Goal: Task Accomplishment & Management: Use online tool/utility

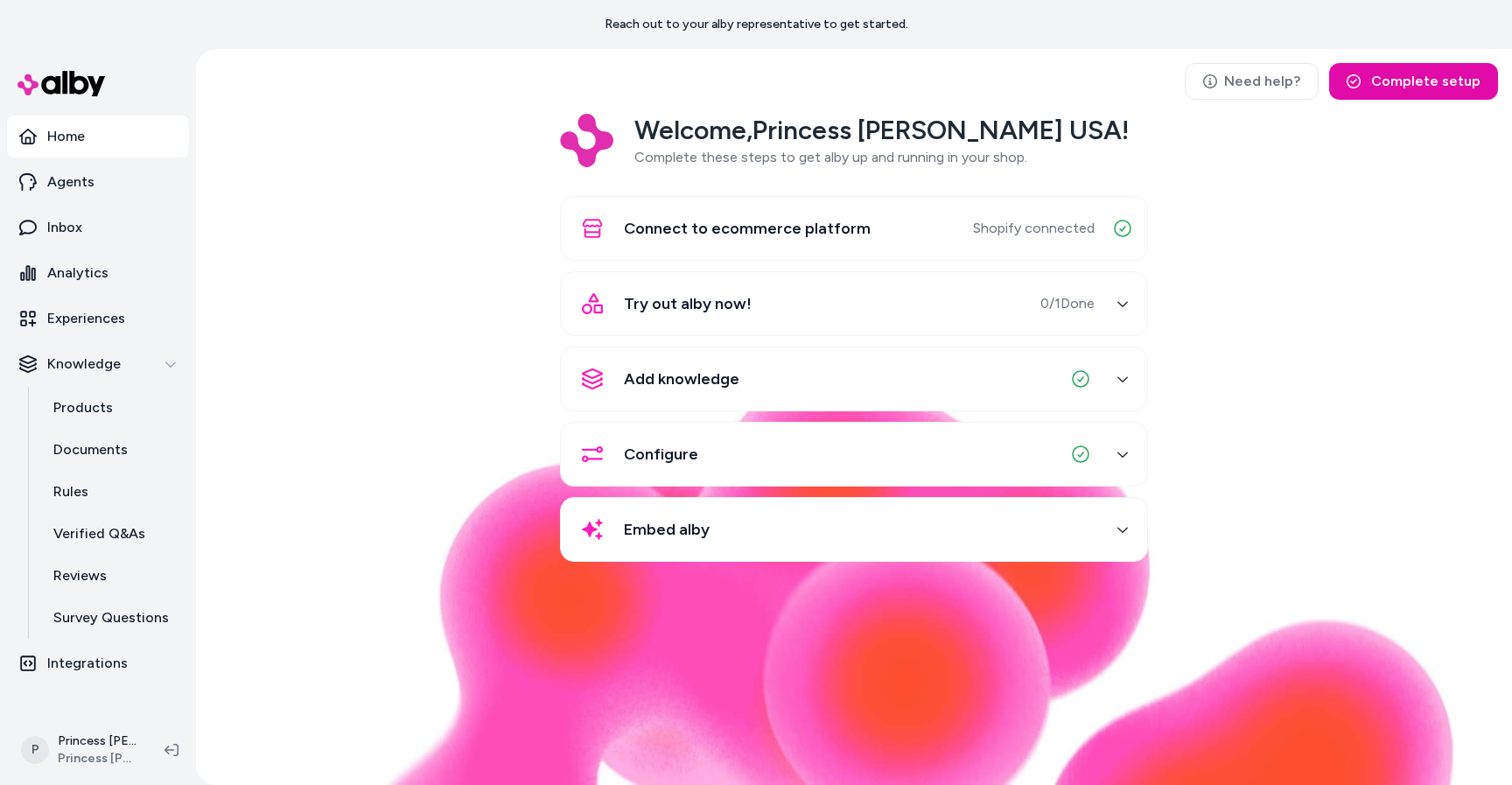
click at [654, 312] on span "Try out alby now!" at bounding box center [687, 303] width 127 height 25
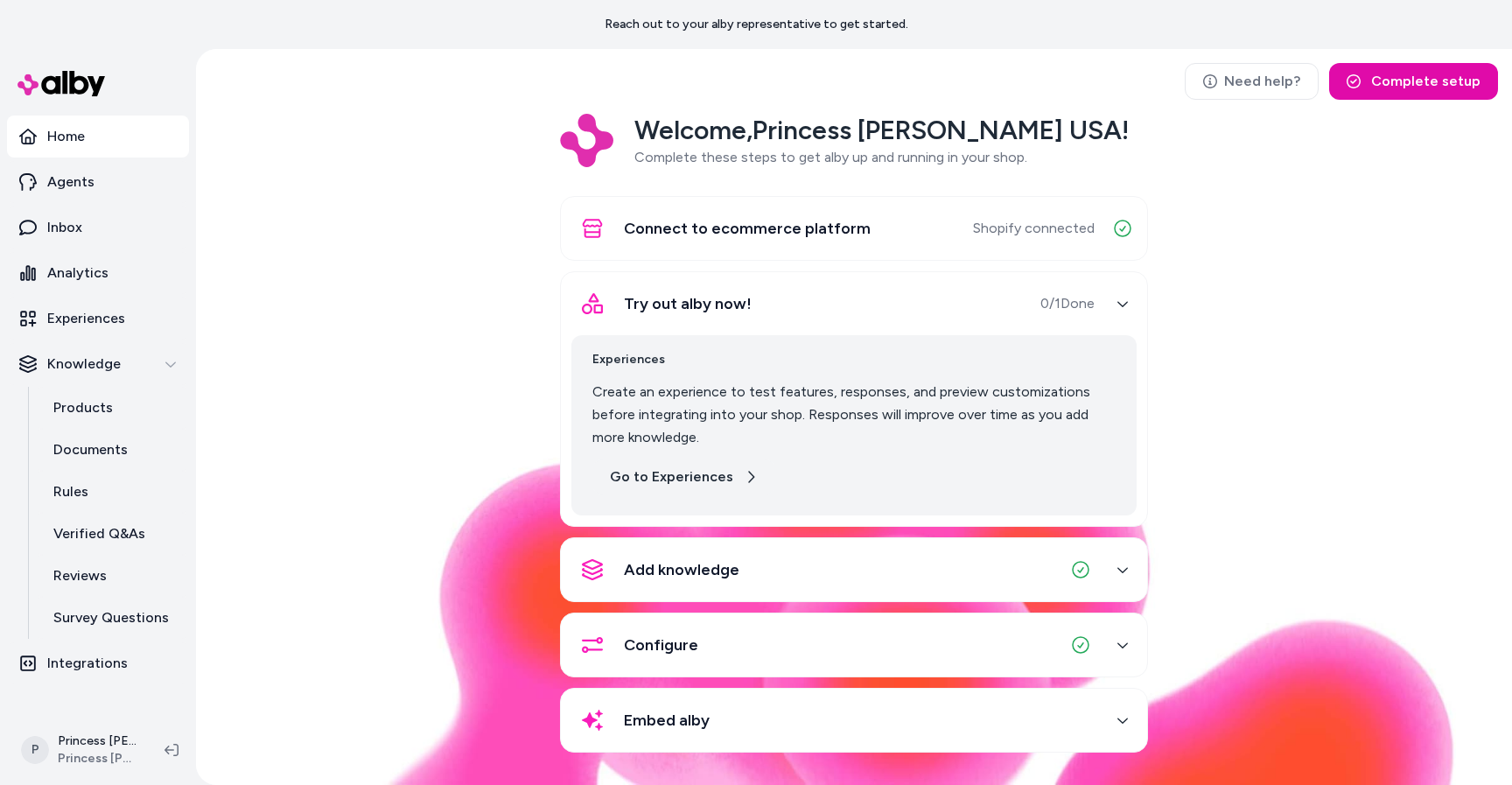
click at [646, 474] on link "Go to Experiences" at bounding box center [684, 477] width 183 height 35
click at [647, 479] on link "Go to Experiences" at bounding box center [684, 477] width 183 height 35
click at [61, 233] on p "Inbox" at bounding box center [65, 227] width 35 height 21
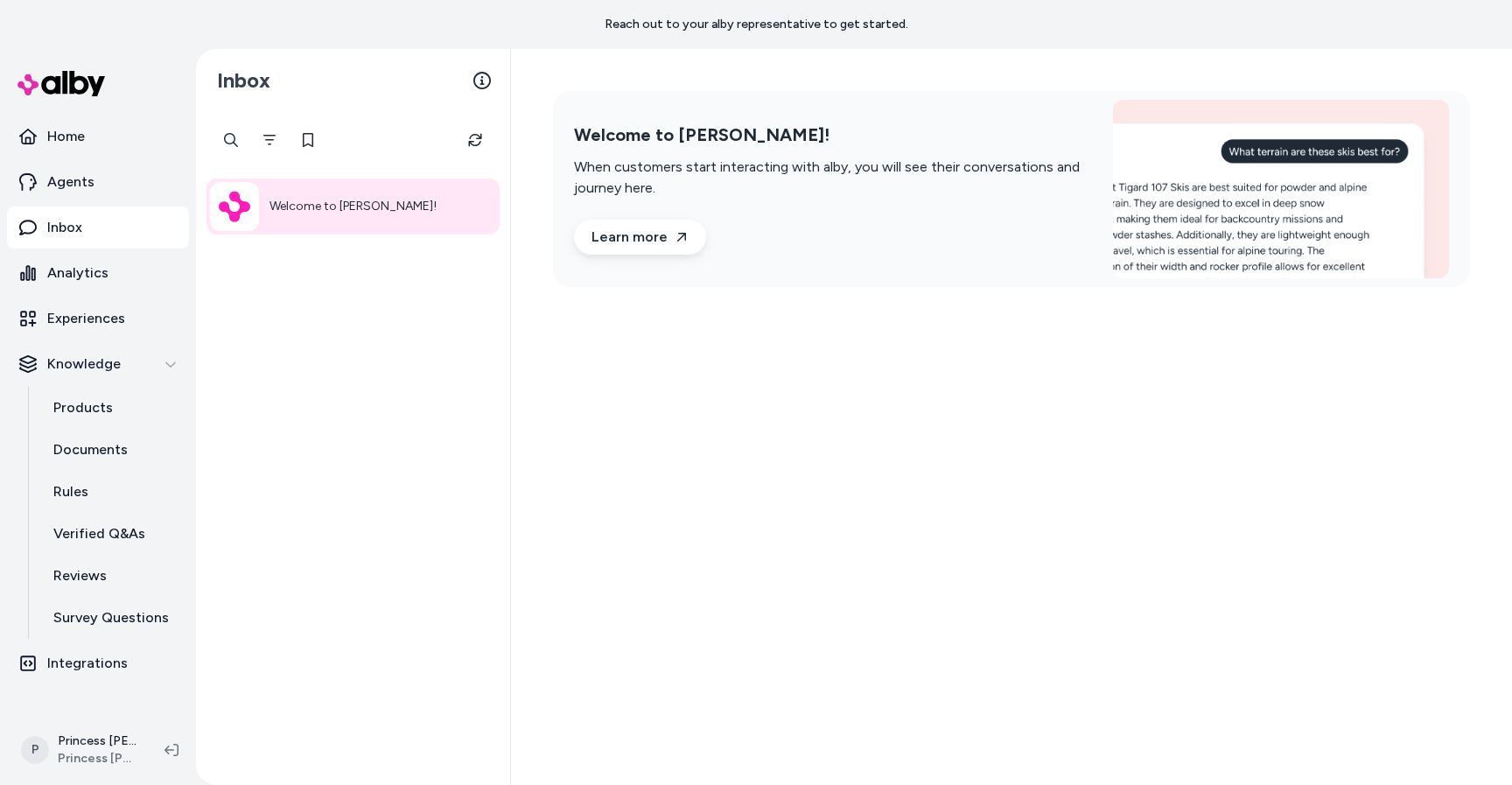
click at [369, 210] on div "Welcome to [PERSON_NAME]!" at bounding box center [353, 207] width 293 height 56
click at [1005, 280] on div "Welcome to [PERSON_NAME]! When customers start interacting with alby, you will …" at bounding box center [1011, 189] width 917 height 196
click at [835, 232] on div "Welcome to [PERSON_NAME]! When customers start interacting with alby, you will …" at bounding box center [833, 189] width 518 height 130
click at [642, 247] on link "Learn more" at bounding box center [640, 237] width 132 height 35
click at [469, 146] on icon "Refresh" at bounding box center [474, 140] width 13 height 13
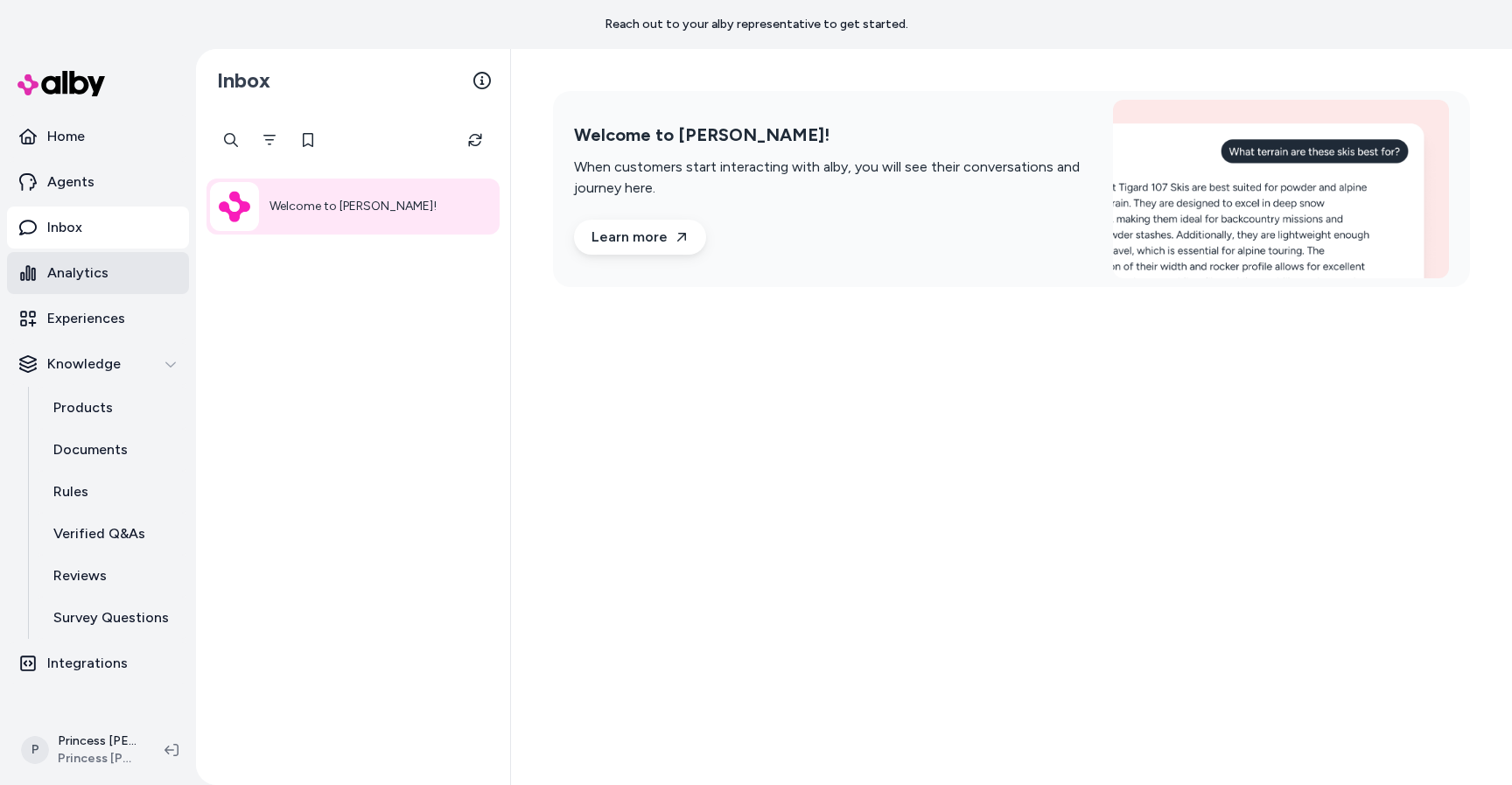
click at [81, 265] on p "Analytics" at bounding box center [77, 272] width 61 height 21
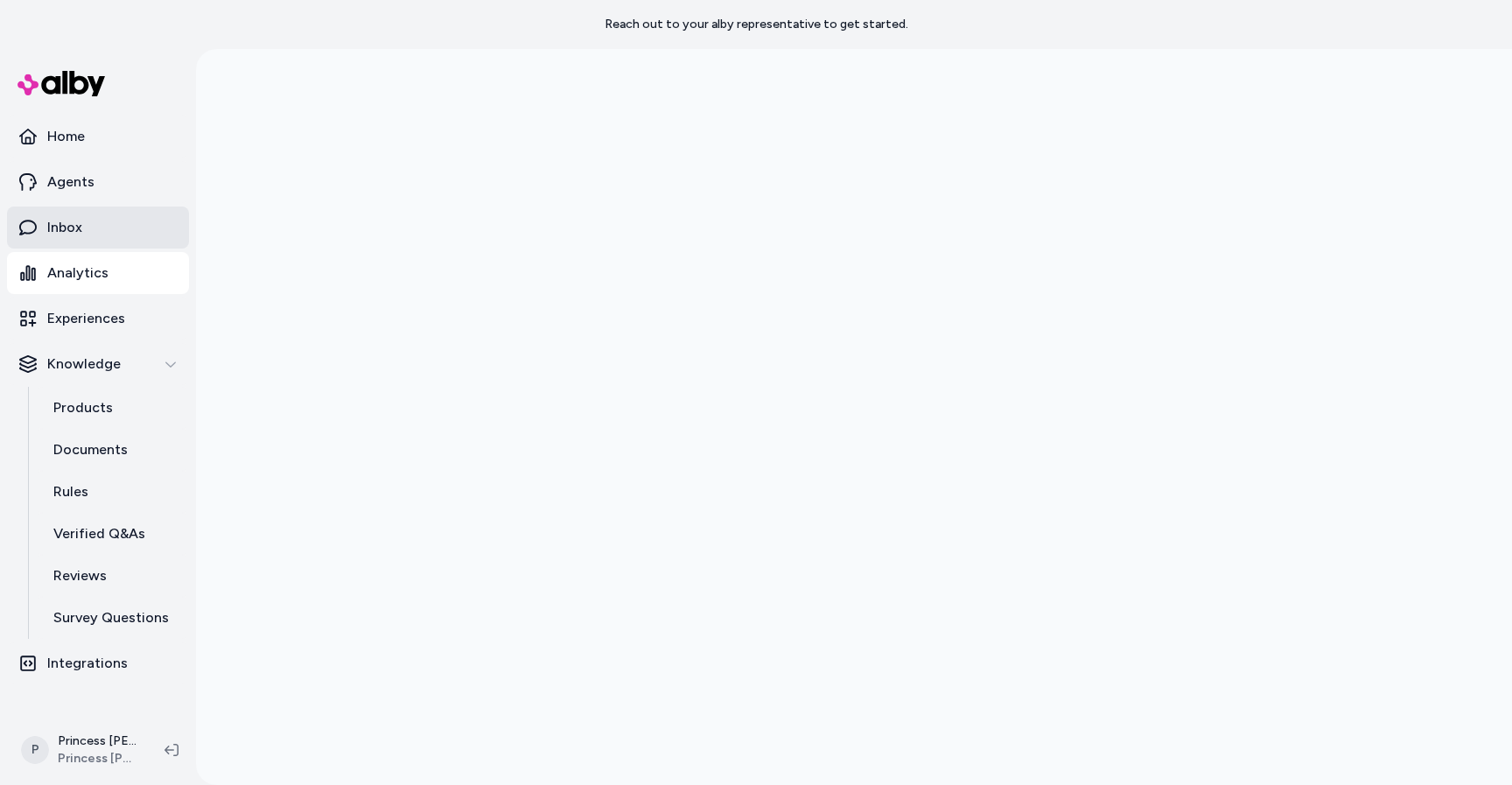
click at [87, 236] on link "Inbox" at bounding box center [98, 228] width 182 height 42
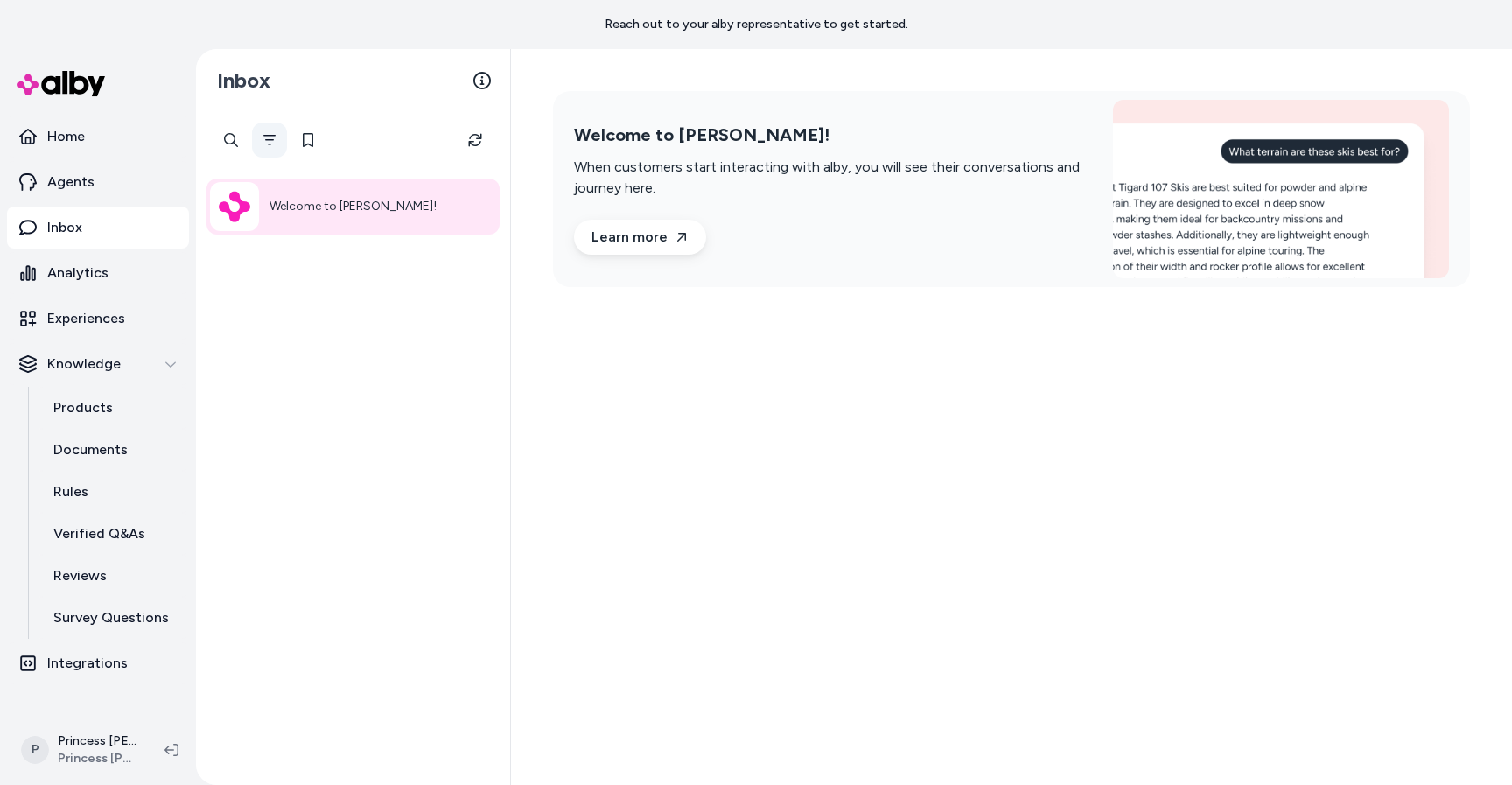
click at [265, 134] on icon "Filter" at bounding box center [269, 139] width 14 height 14
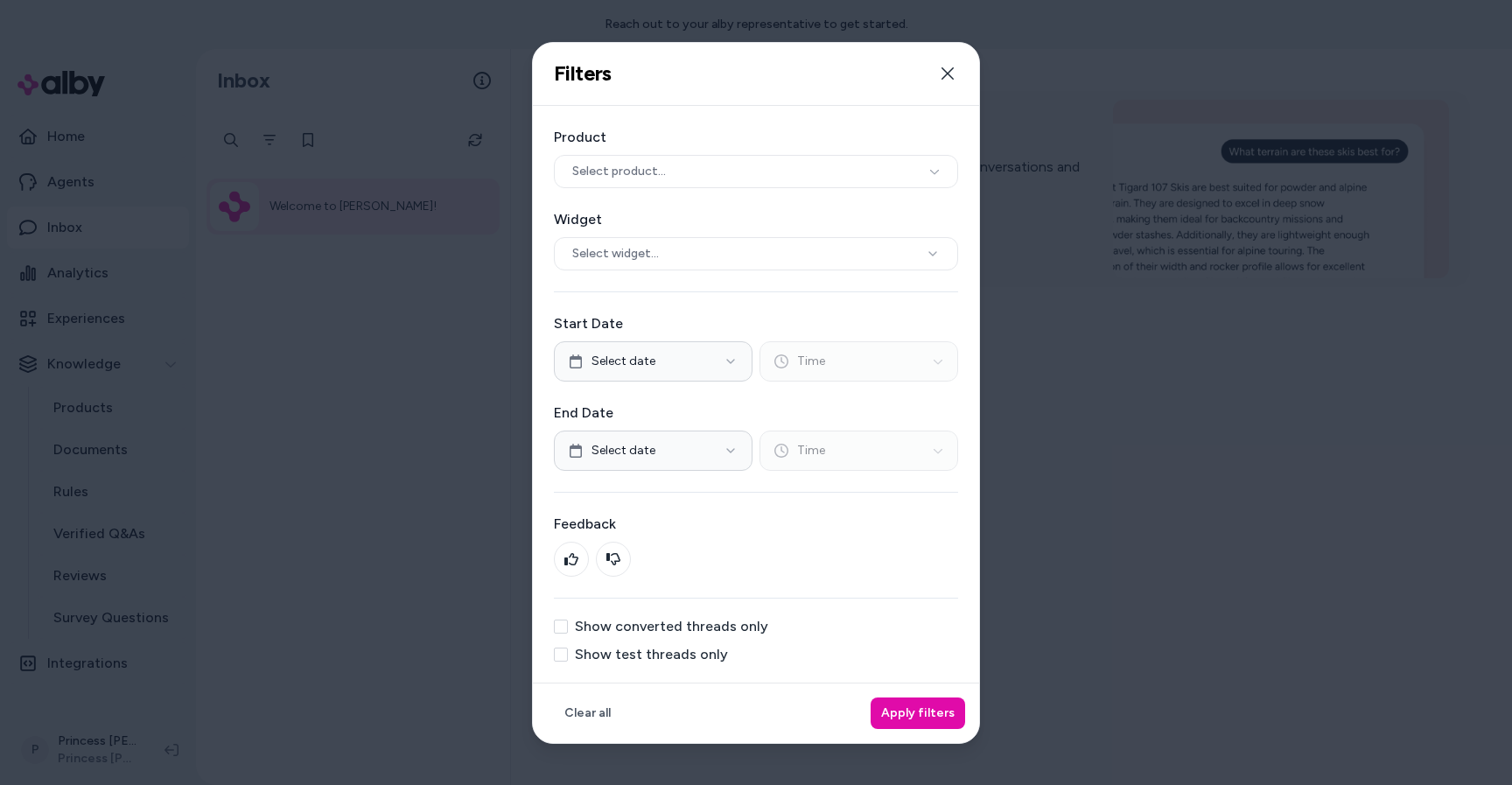
click at [567, 658] on button "Show test threads only" at bounding box center [560, 654] width 14 height 14
click at [893, 705] on button "Apply filters" at bounding box center [918, 713] width 95 height 32
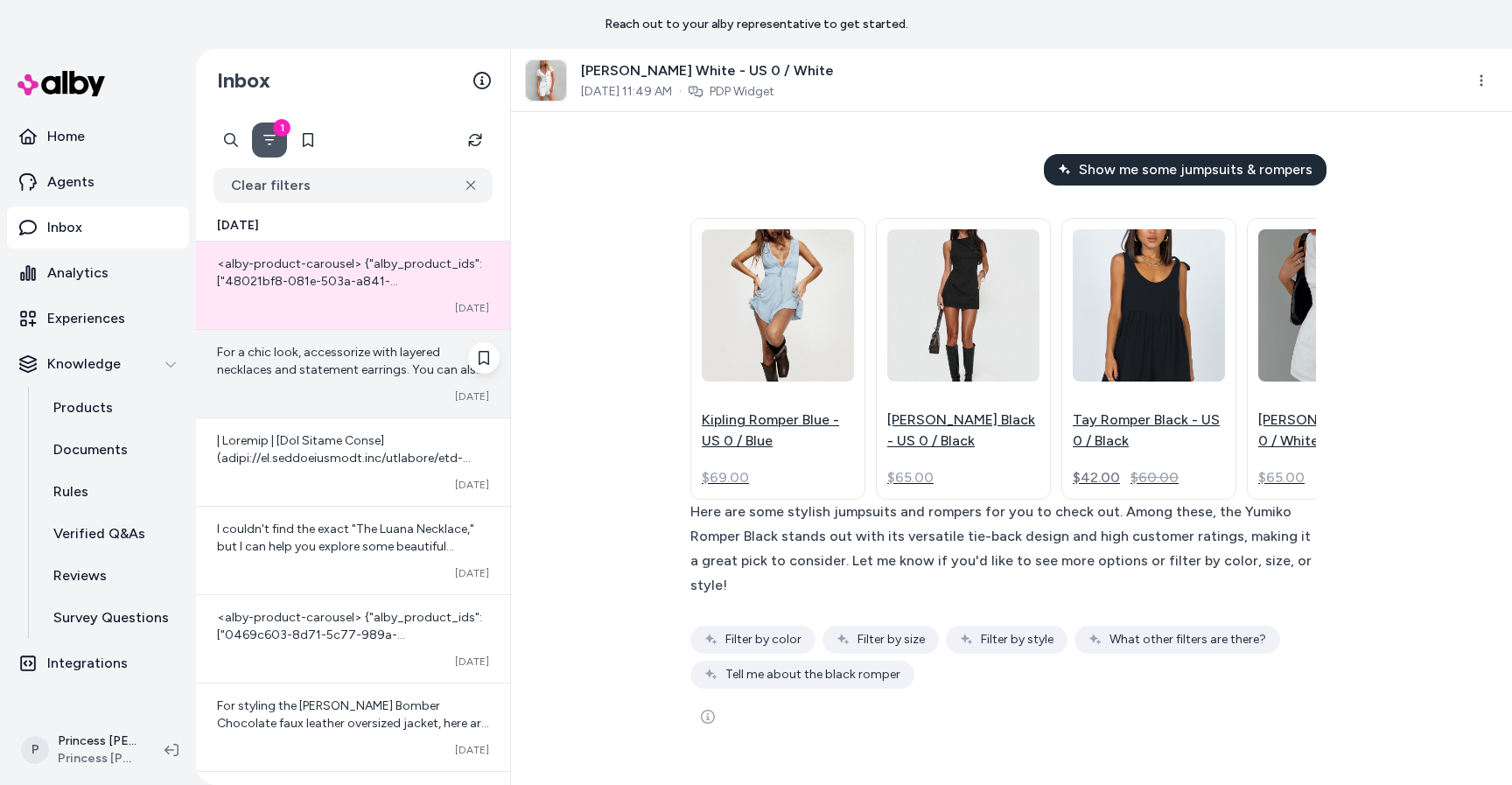
click at [314, 359] on span "For a chic look, accessorize with layered necklaces and statement earrings. You…" at bounding box center [350, 387] width 267 height 85
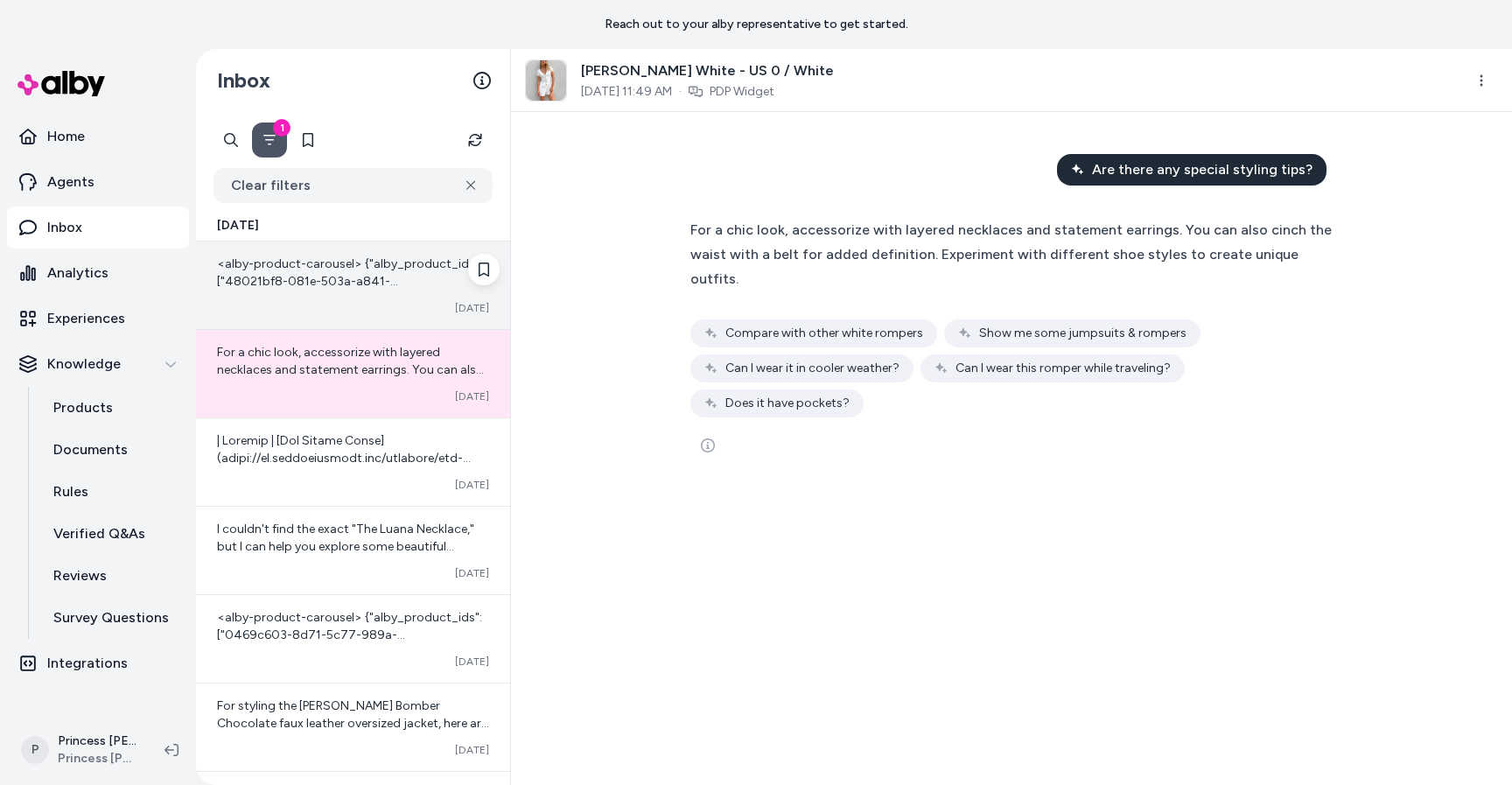
click at [332, 286] on span "<alby-product-carousel> {"alby_product_ids":["48021bf8-081e-503a-a841-7859f24a8…" at bounding box center [351, 387] width 269 height 260
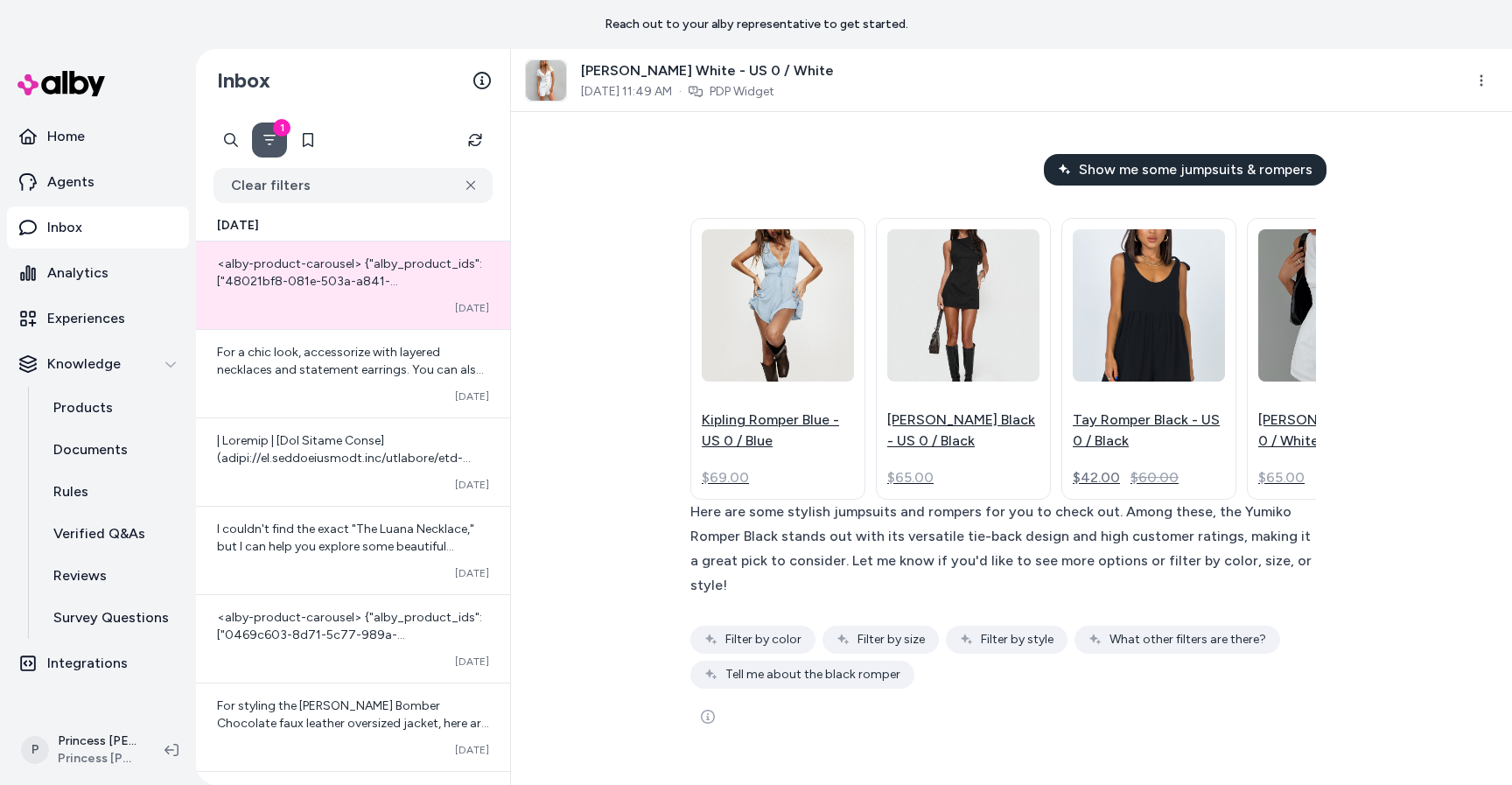
click at [896, 566] on div "Here are some stylish jumpsuits and rompers for you to check out. Among these, …" at bounding box center [1002, 549] width 625 height 98
click at [1480, 79] on html "Reach out to your alby representative to get started. Home Agents Inbox Analyti…" at bounding box center [756, 392] width 1512 height 785
click at [1399, 281] on html "Reach out to your alby representative to get started. Home Agents Inbox Analyti…" at bounding box center [756, 392] width 1512 height 785
click at [482, 80] on icon at bounding box center [482, 80] width 17 height 17
click at [1478, 66] on html "Reach out to your alby representative to get started. Home Agents Inbox Analyti…" at bounding box center [756, 392] width 1512 height 785
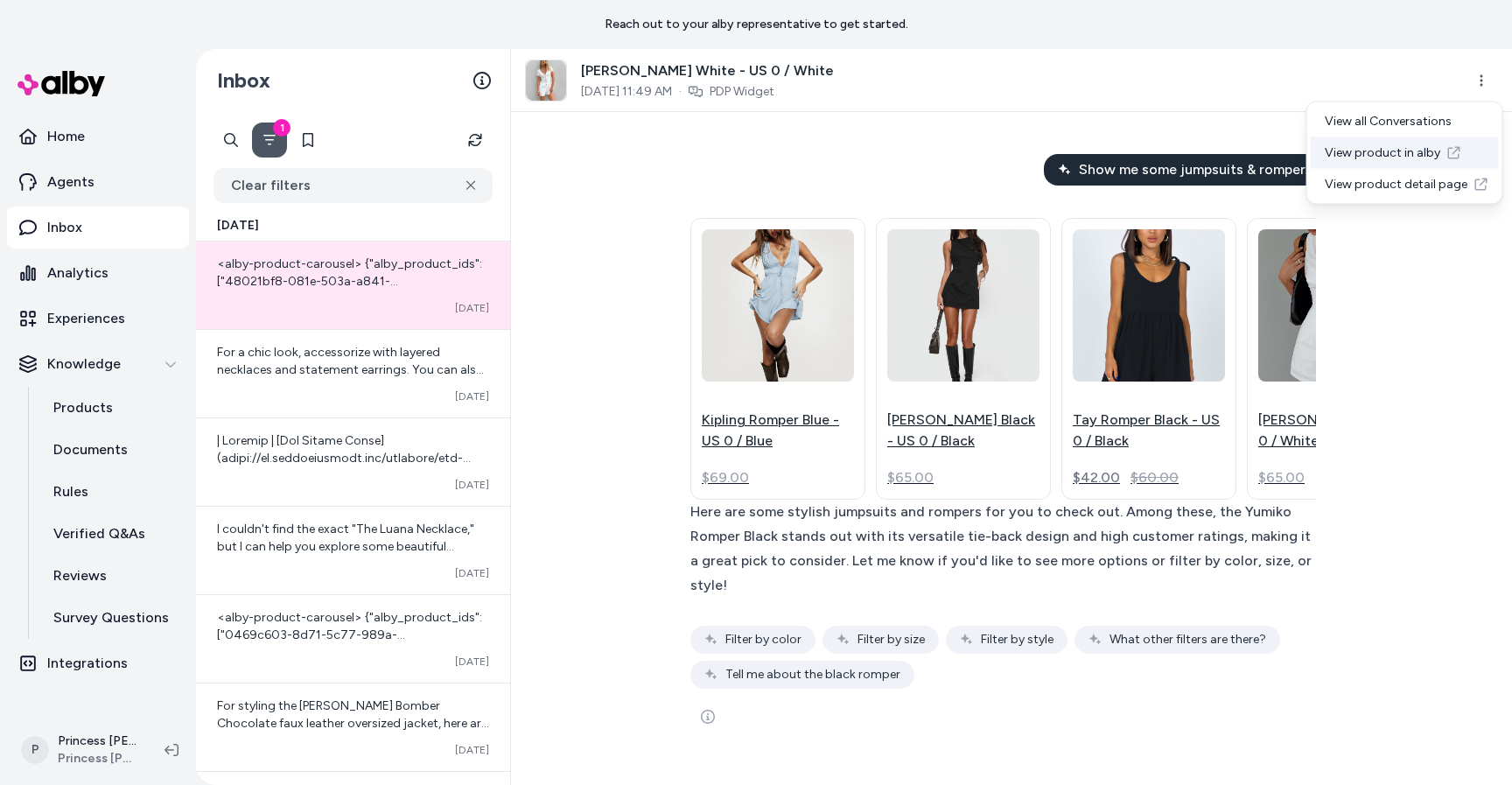
click at [1402, 155] on link "View product in alby" at bounding box center [1405, 153] width 188 height 32
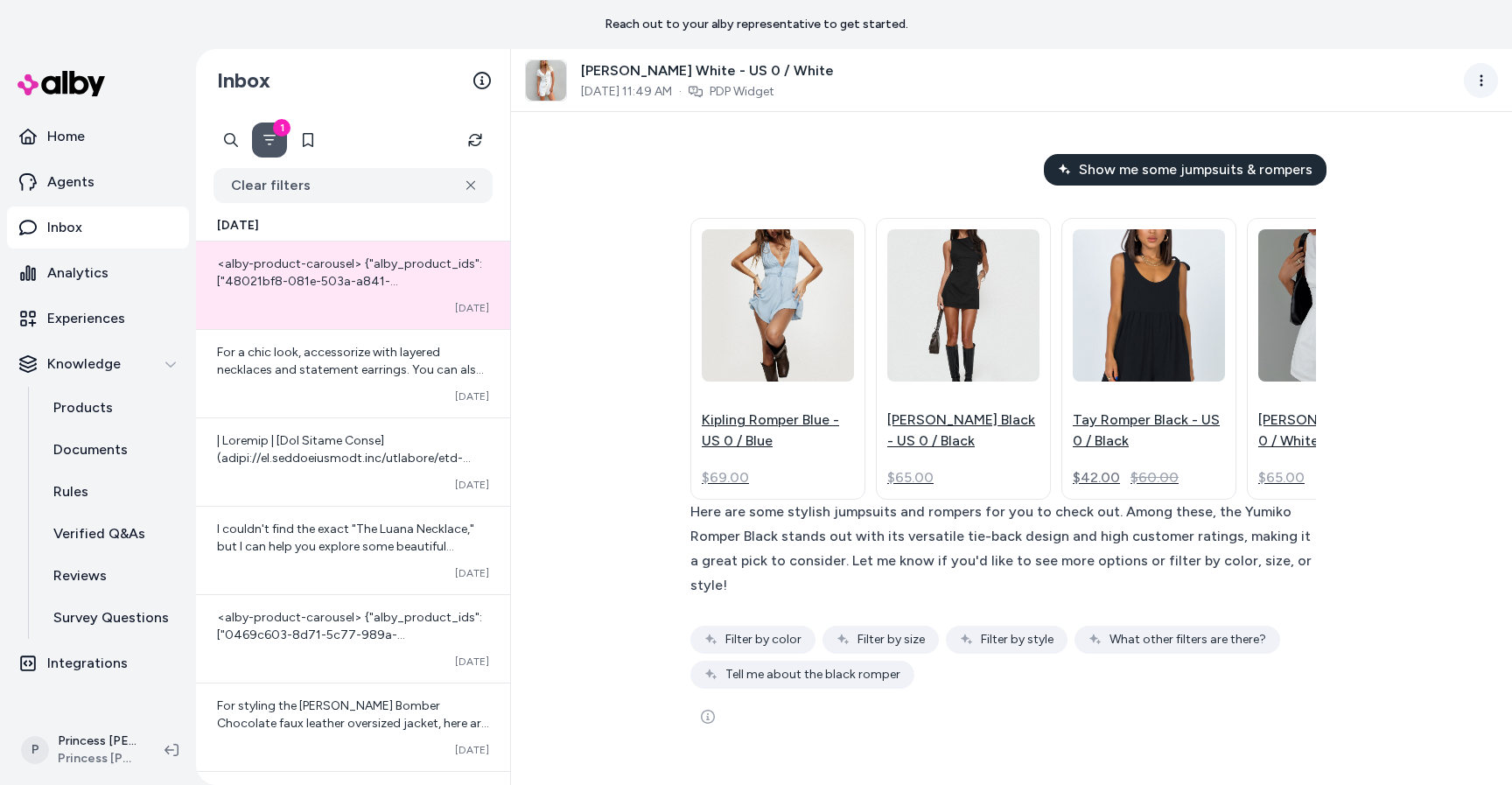
click at [1471, 84] on html "Reach out to your alby representative to get started. Home Agents Inbox Analyti…" at bounding box center [756, 392] width 1512 height 785
click at [1426, 183] on link "View product detail page" at bounding box center [1405, 185] width 188 height 32
click at [712, 723] on icon "See more" at bounding box center [707, 717] width 14 height 14
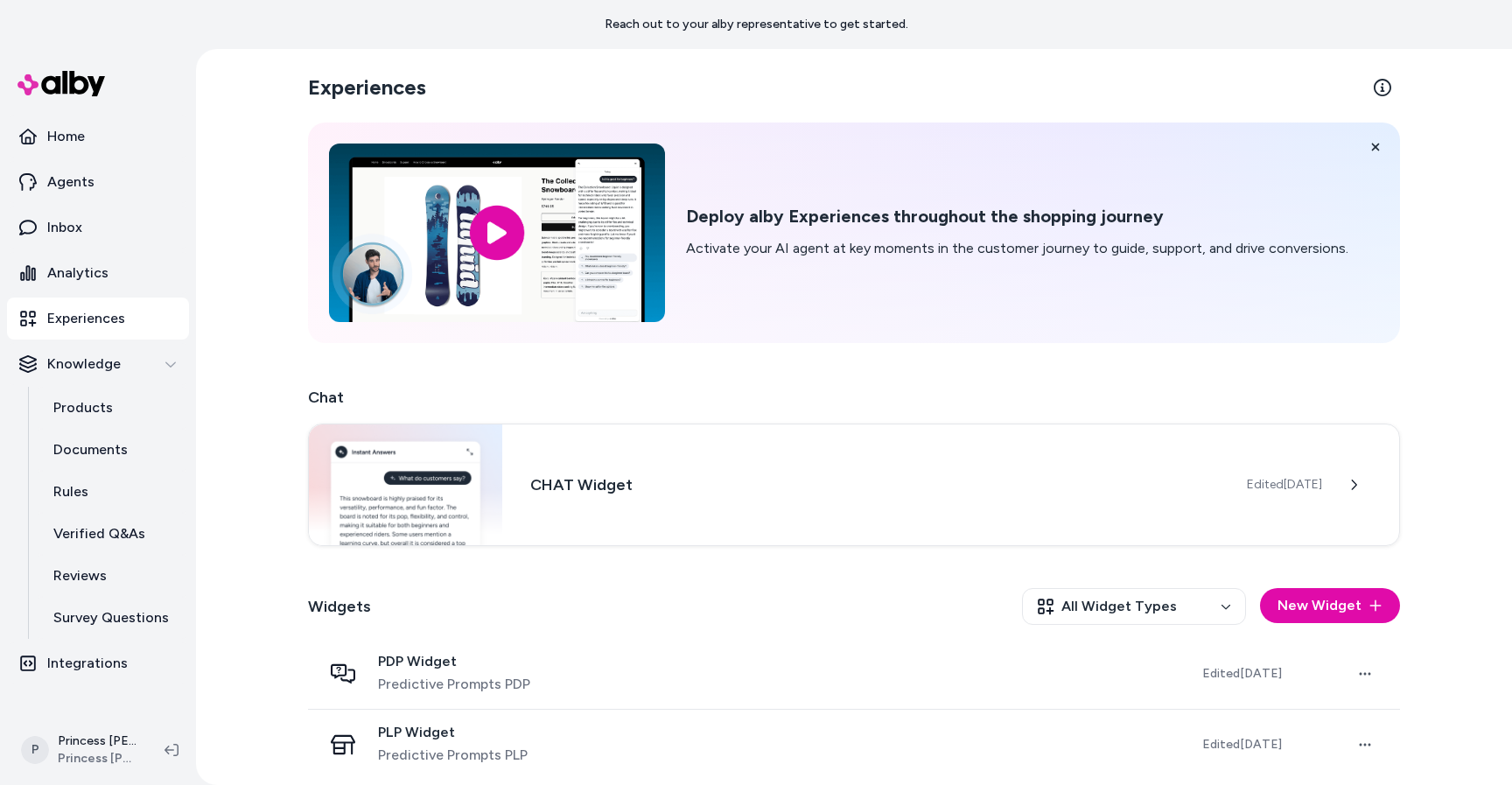
scroll to position [9, 0]
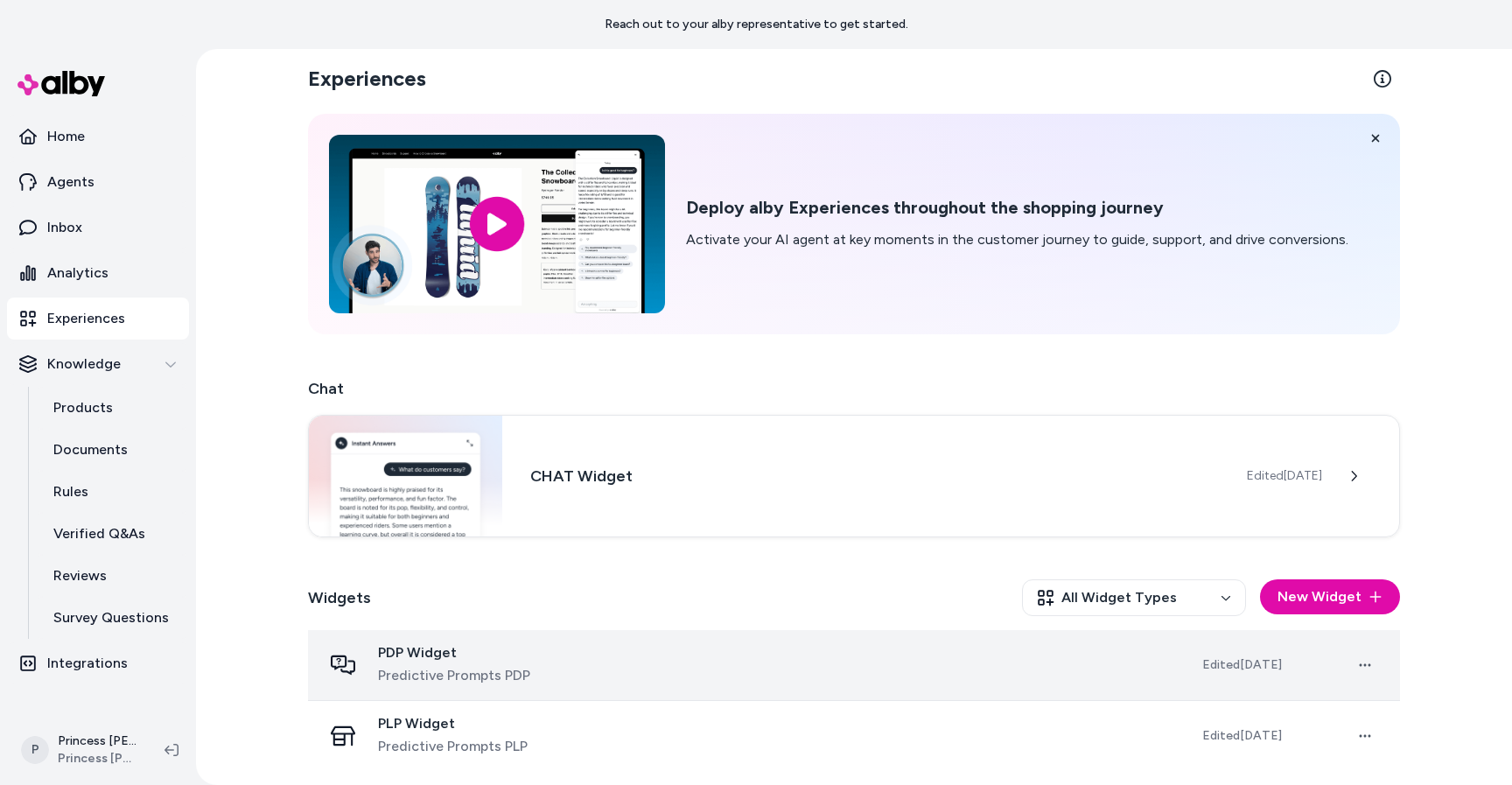
click at [431, 658] on span "PDP Widget" at bounding box center [453, 653] width 152 height 17
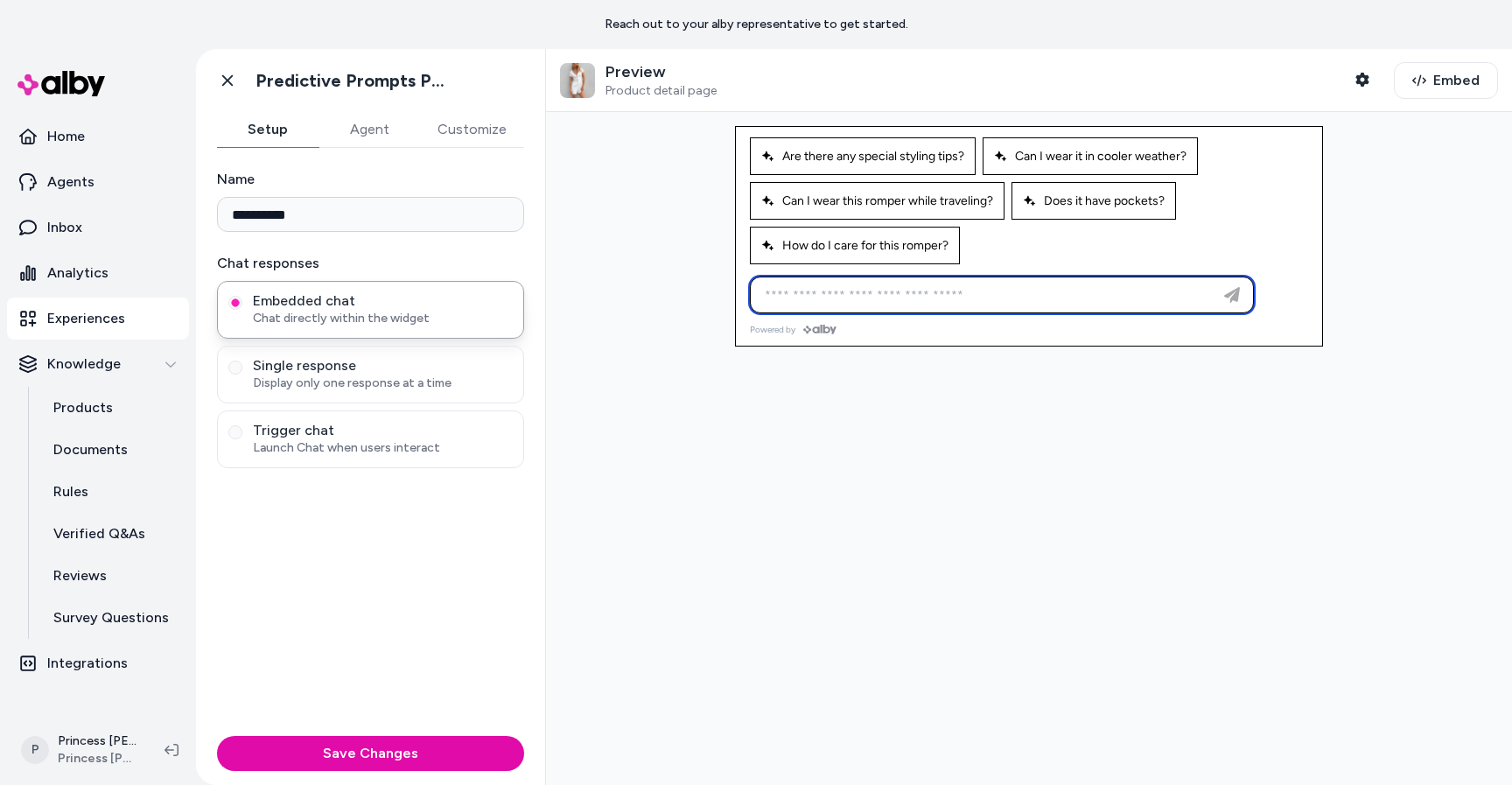
click at [822, 293] on input at bounding box center [985, 294] width 461 height 21
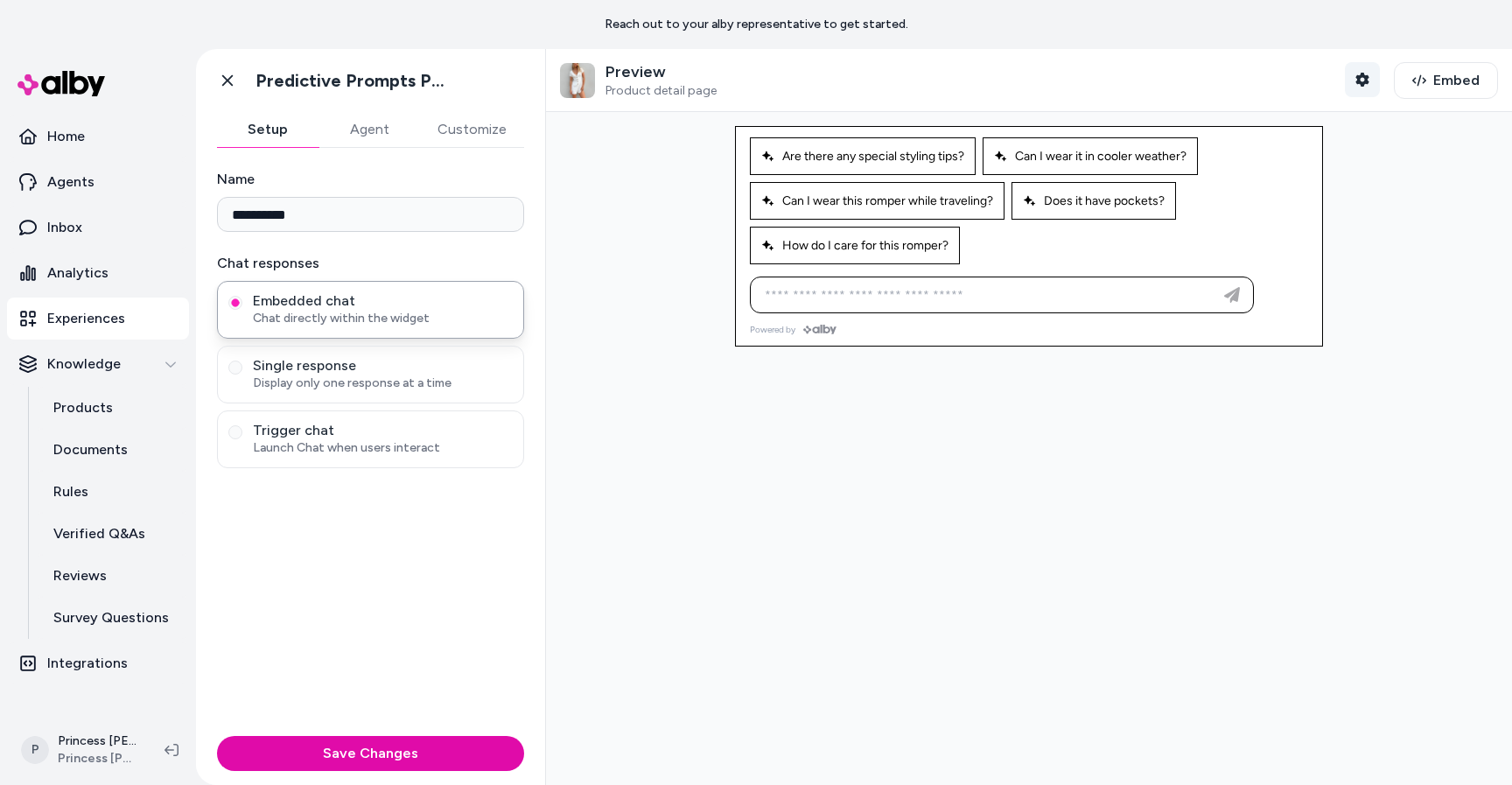
click at [1359, 77] on icon "button" at bounding box center [1362, 79] width 13 height 14
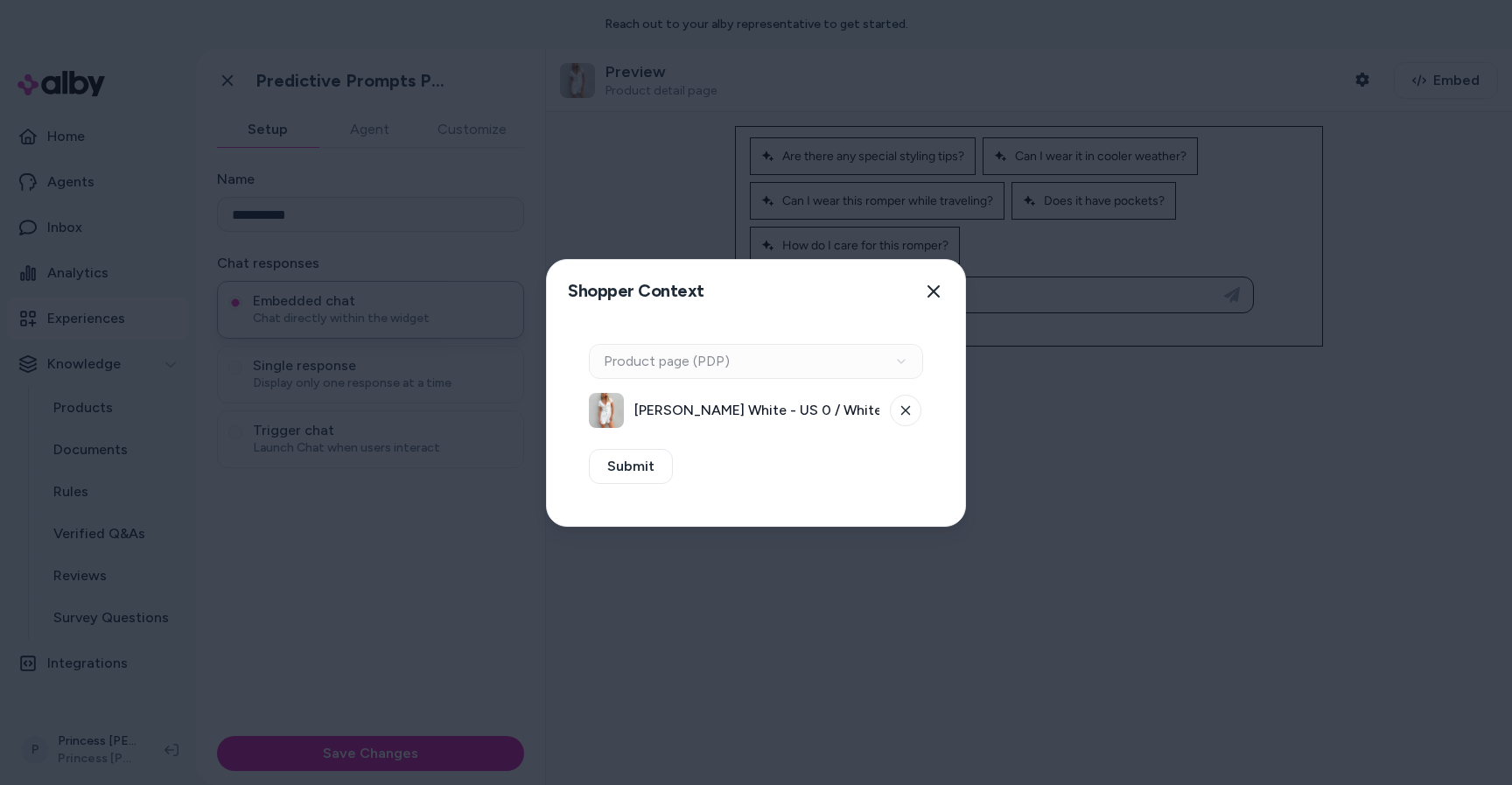
click at [705, 368] on div "Context Type Product page (PDP)" at bounding box center [756, 362] width 334 height 35
click at [707, 356] on div "Context Type Product page (PDP)" at bounding box center [756, 362] width 334 height 35
click at [647, 465] on button "Submit" at bounding box center [631, 466] width 84 height 35
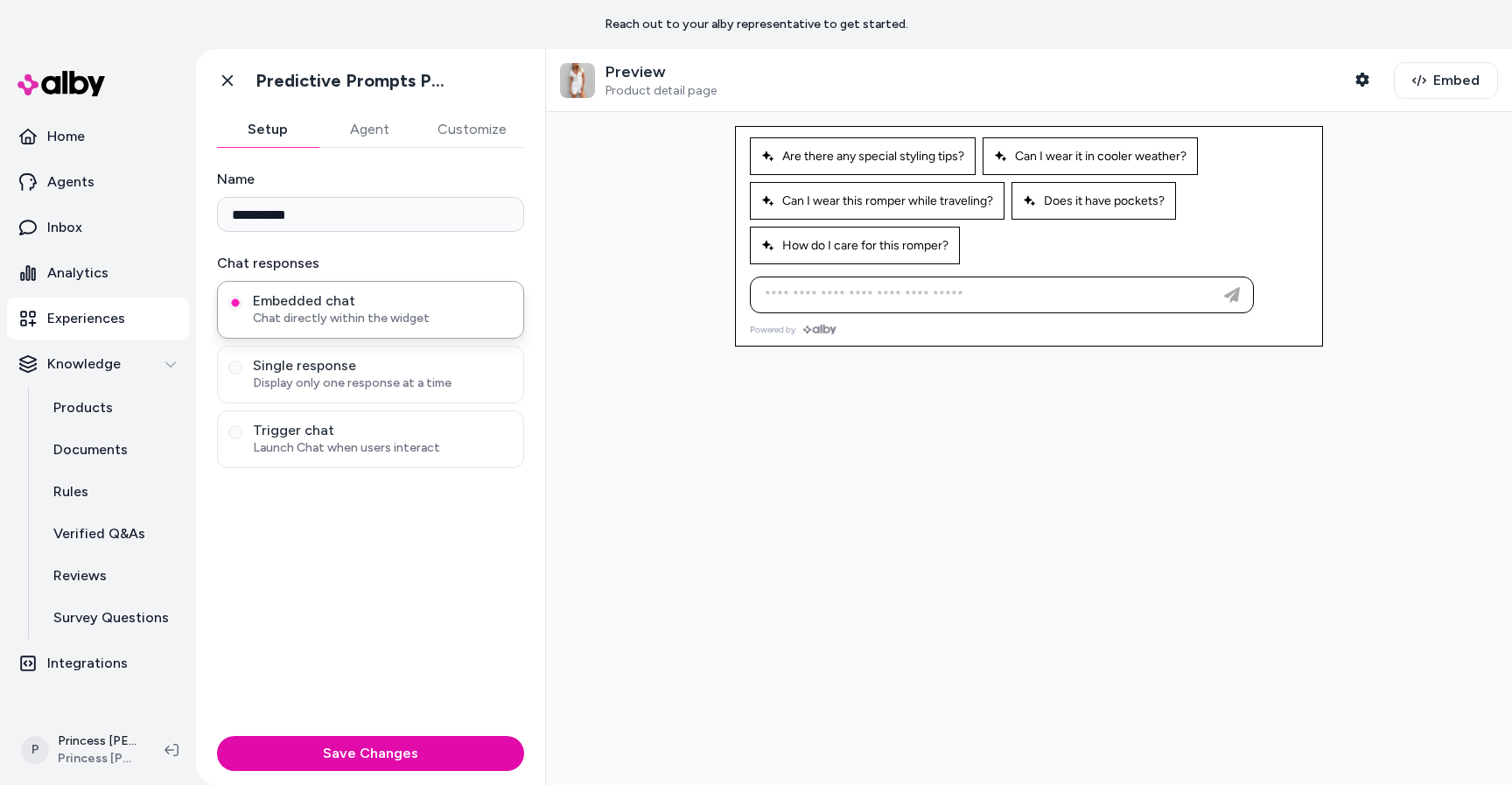
click at [700, 96] on span "Product detail page" at bounding box center [661, 90] width 111 height 15
click at [1362, 75] on icon "button" at bounding box center [1362, 79] width 13 height 14
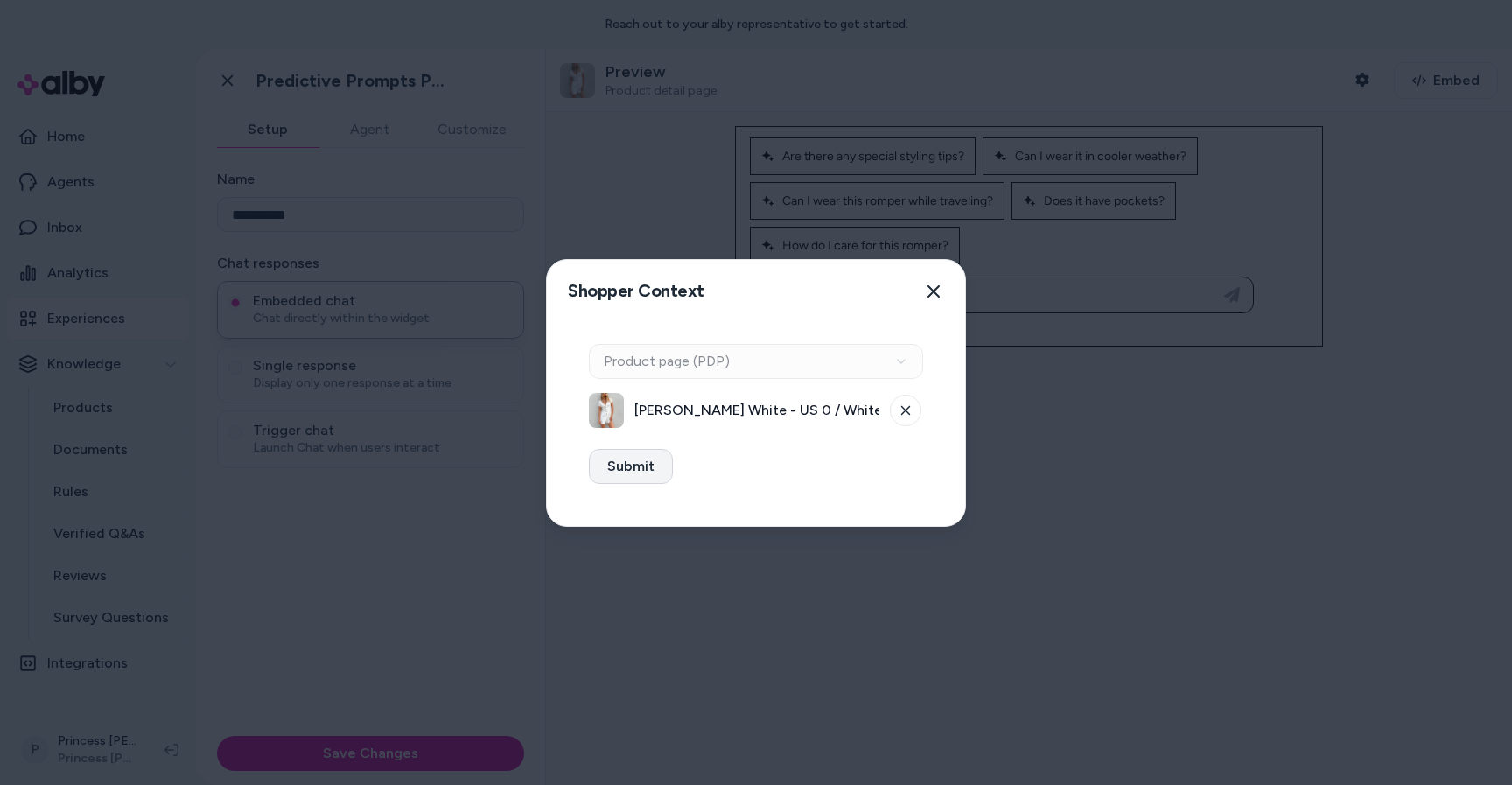
click at [636, 456] on button "Submit" at bounding box center [631, 466] width 84 height 35
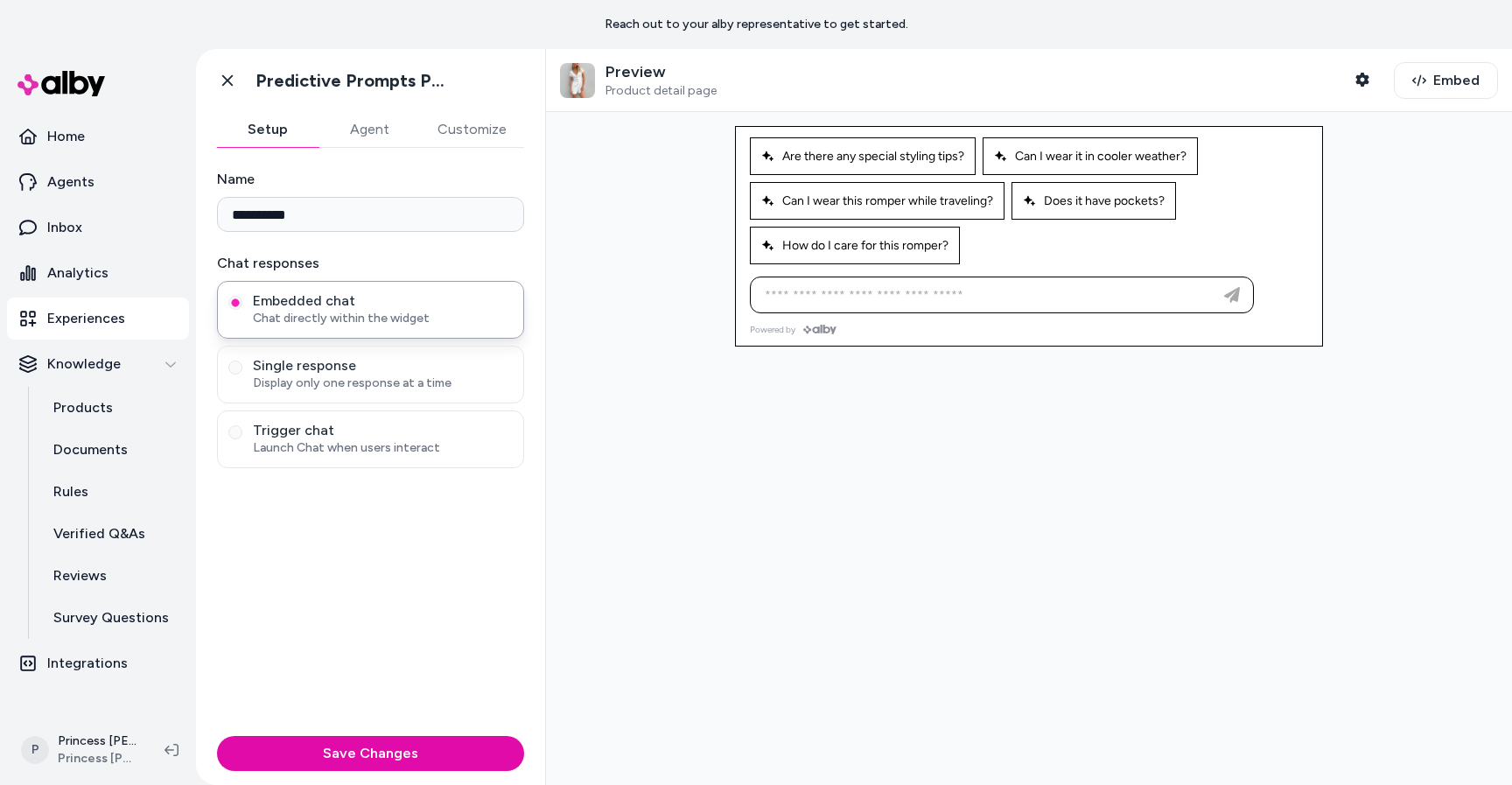
click at [709, 89] on span "Product detail page" at bounding box center [661, 90] width 111 height 15
click at [619, 56] on div "Preview Product detail page Shopper Context Embed" at bounding box center [1029, 80] width 966 height 63
click at [1362, 82] on icon "button" at bounding box center [1362, 79] width 13 height 14
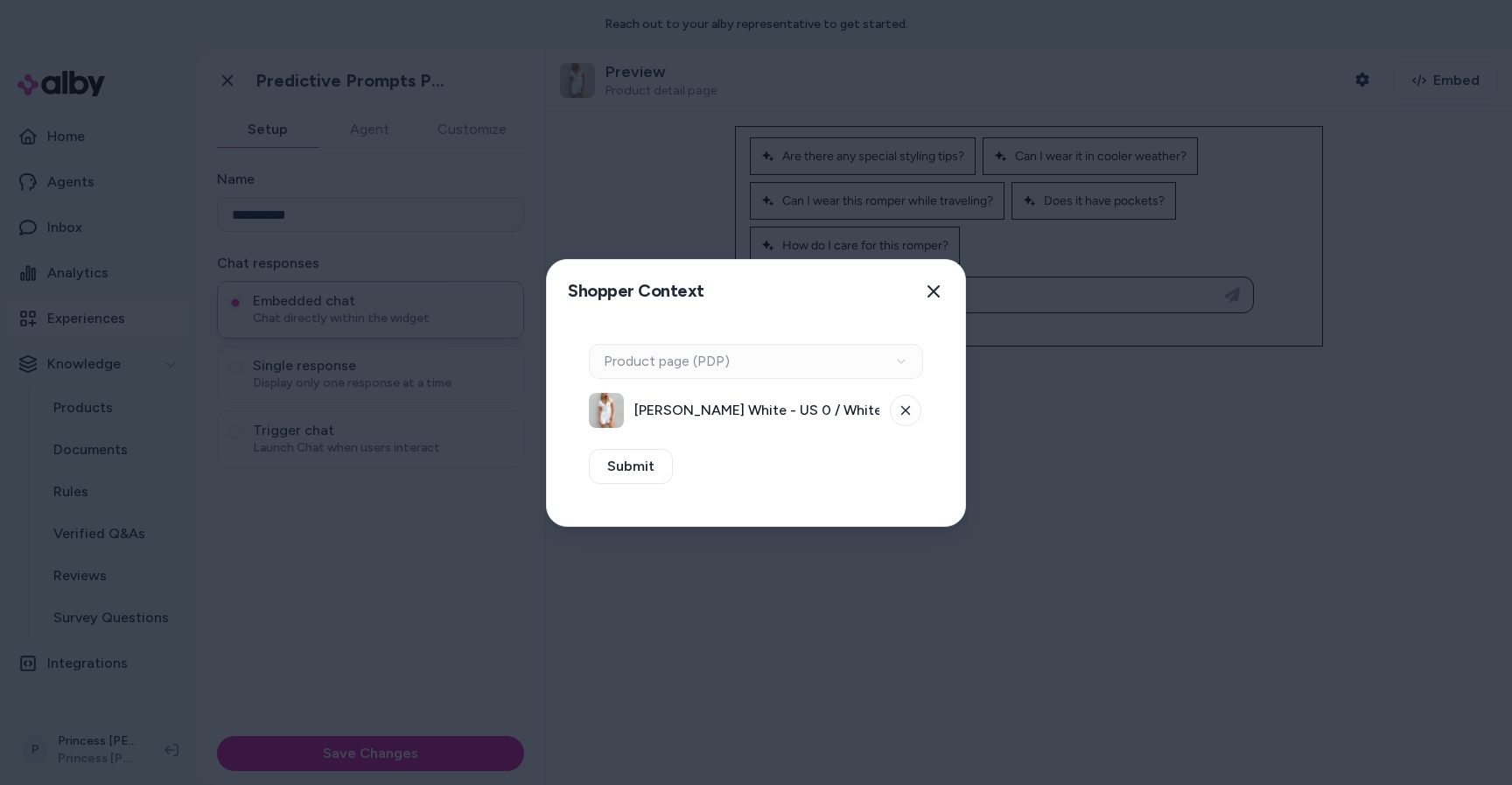
click at [622, 362] on div "Context Type Product page (PDP)" at bounding box center [756, 362] width 334 height 35
click at [612, 396] on img at bounding box center [606, 411] width 35 height 35
click at [901, 412] on icon at bounding box center [906, 411] width 11 height 11
click at [852, 415] on button "Select a product" at bounding box center [756, 411] width 334 height 35
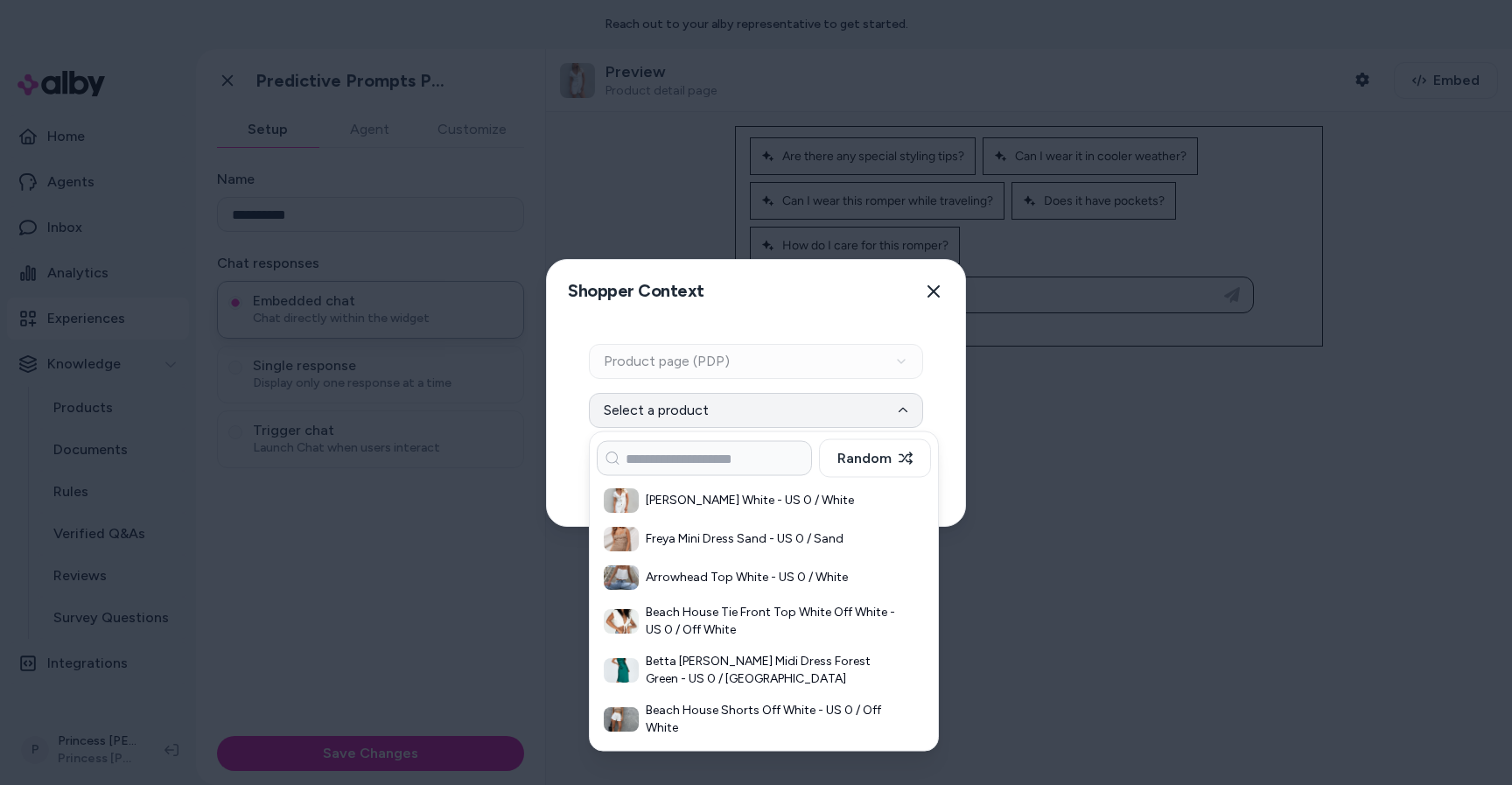
click at [852, 414] on button "Select a product" at bounding box center [756, 411] width 334 height 35
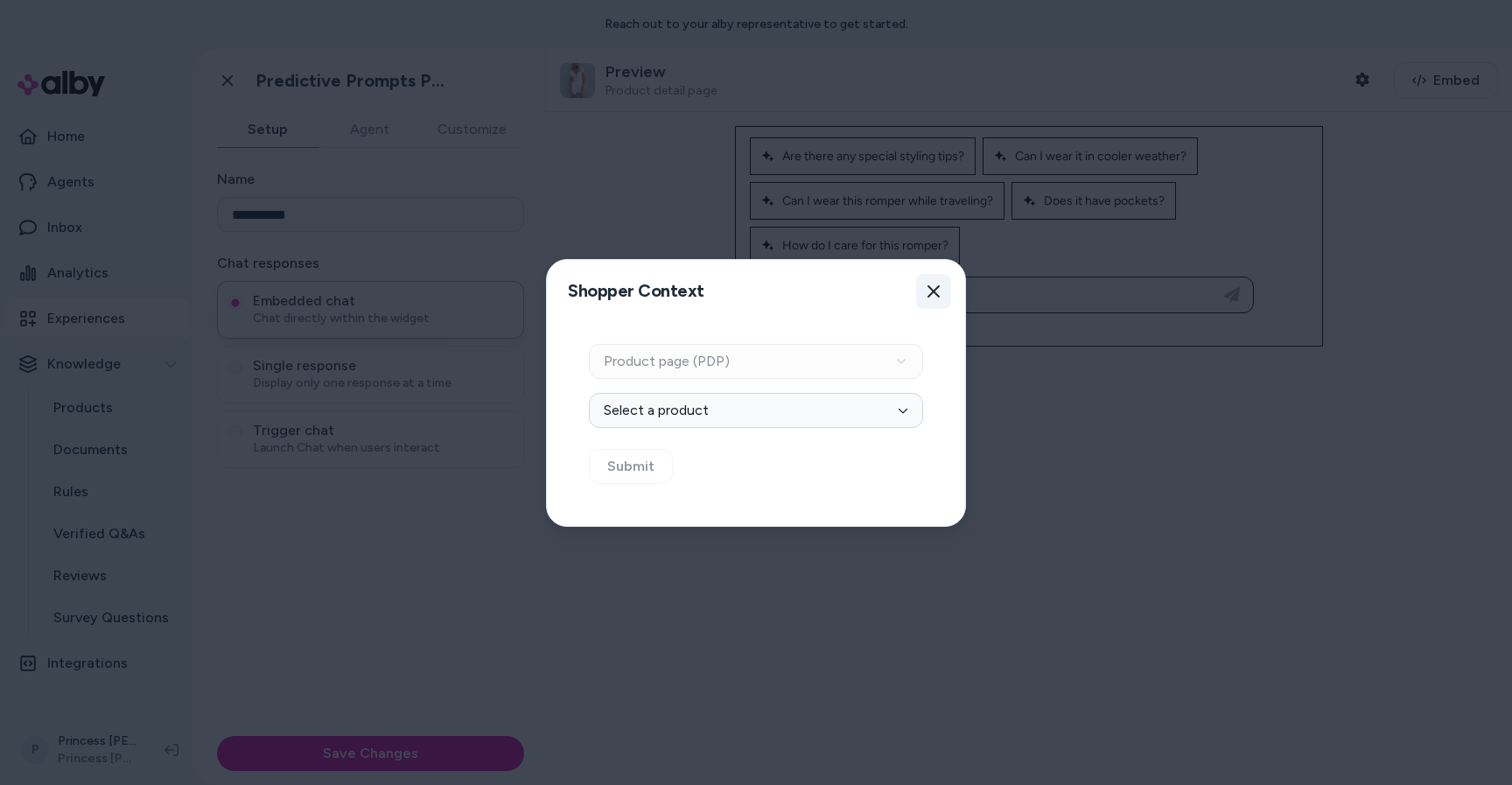
click at [924, 285] on button "Close" at bounding box center [933, 291] width 35 height 35
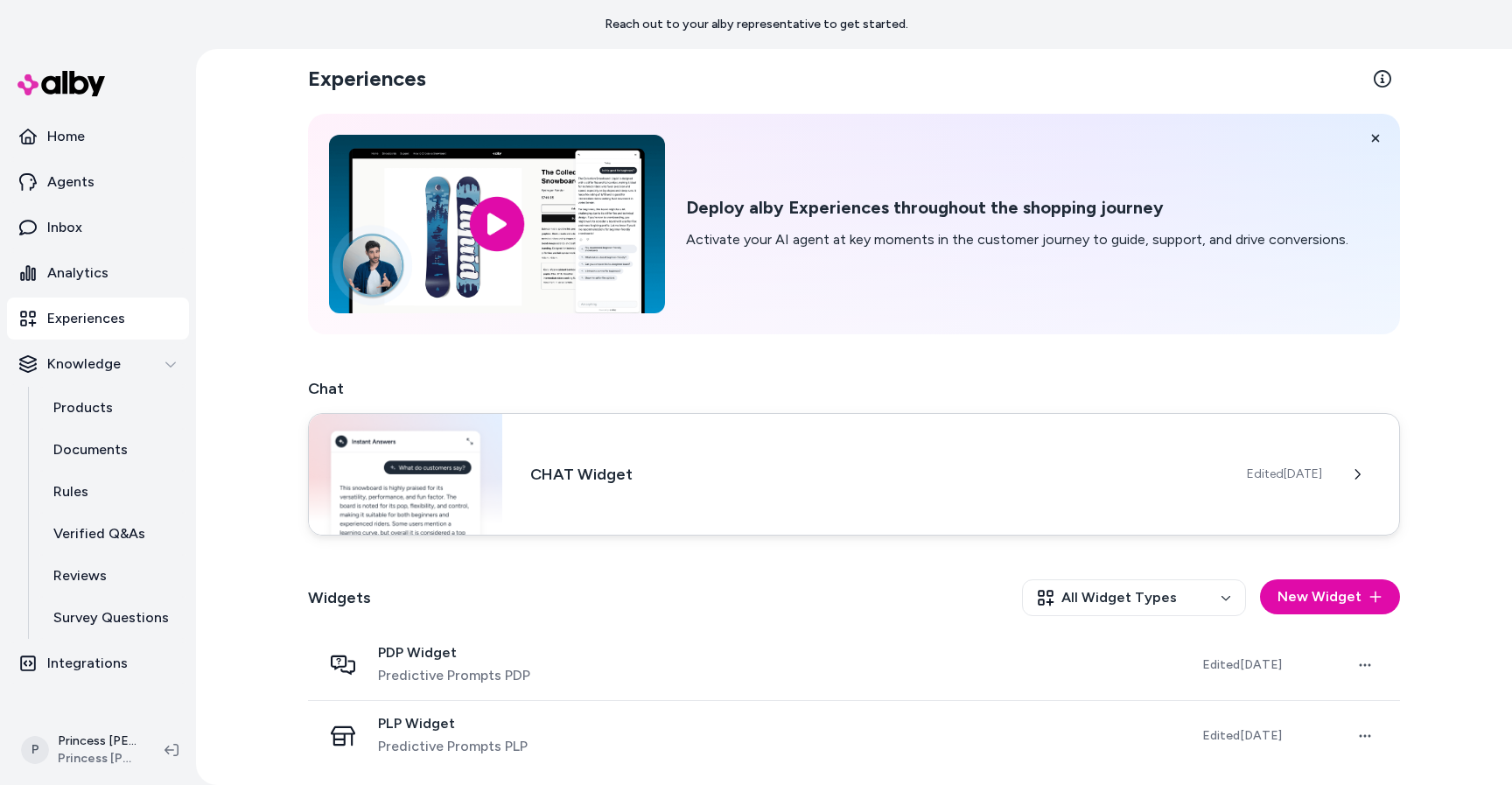
scroll to position [9, 0]
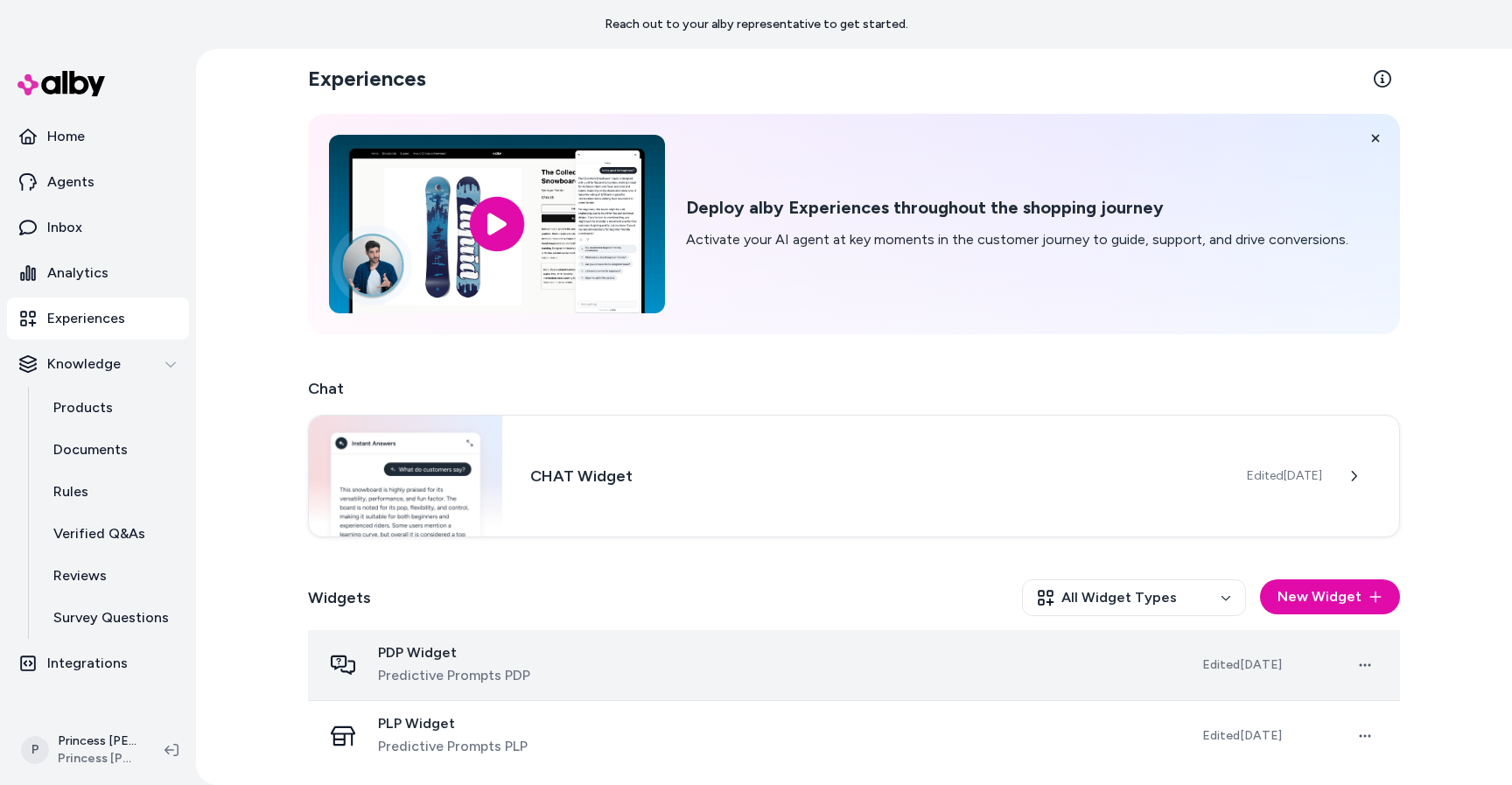
click at [661, 669] on div "PDP Widget Predictive Prompts PDP" at bounding box center [748, 666] width 852 height 42
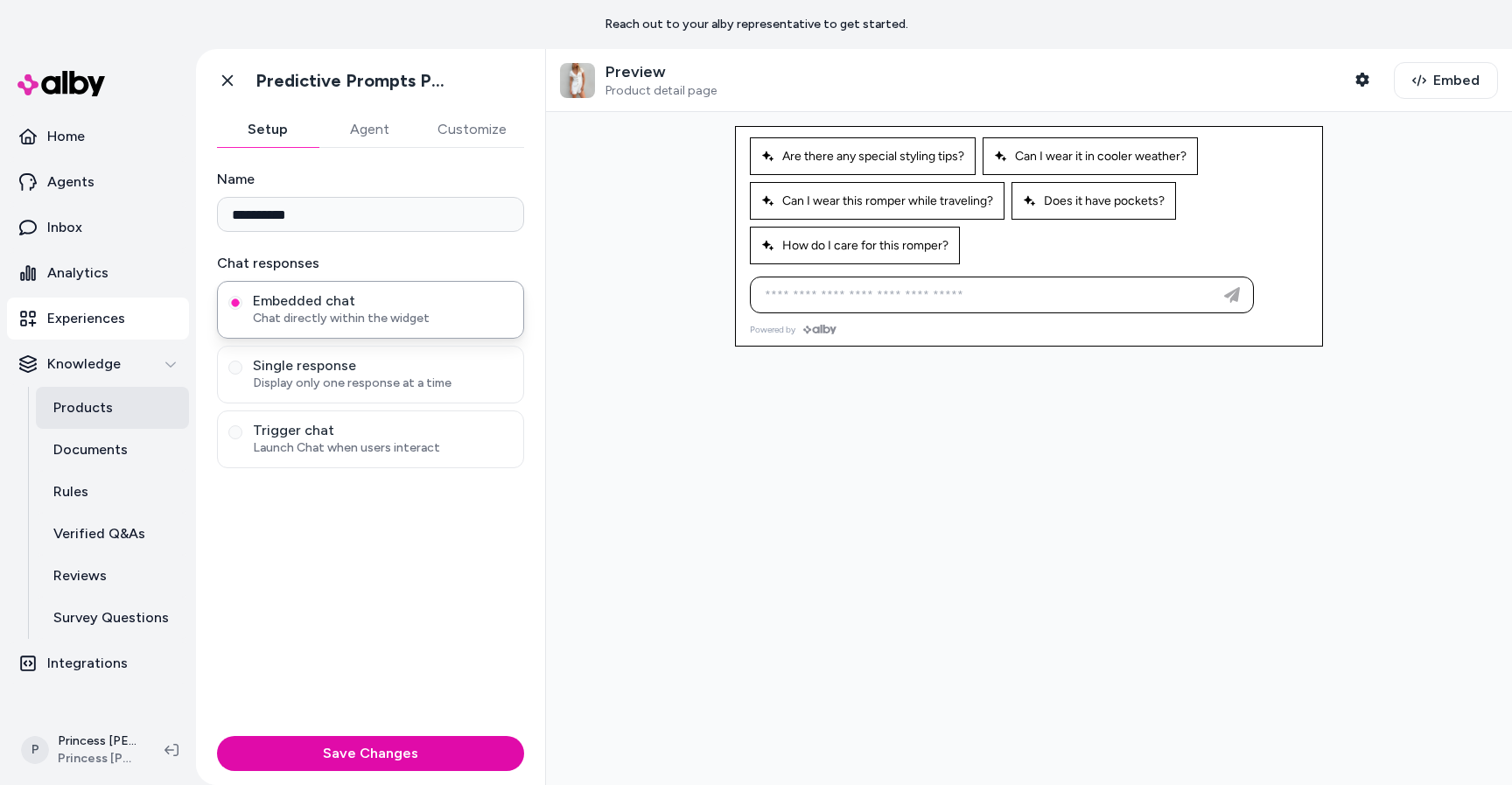
click at [88, 406] on p "Products" at bounding box center [83, 407] width 59 height 21
